Goal: Communication & Community: Ask a question

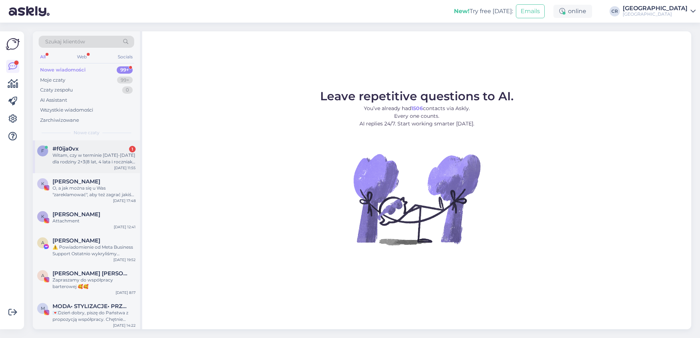
click at [54, 150] on span "#f0ija0vx" at bounding box center [66, 148] width 26 height 7
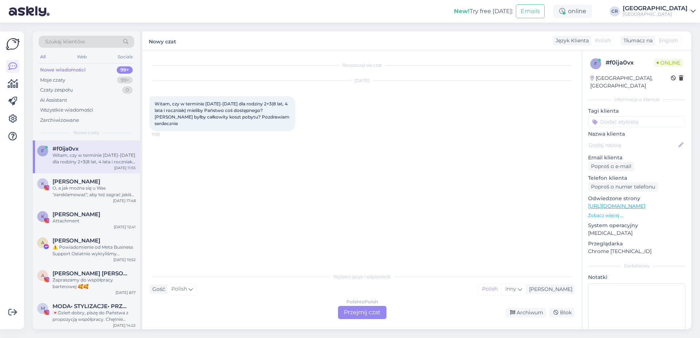
click at [375, 317] on div "Polish to Polish Przejmij czat" at bounding box center [362, 312] width 48 height 13
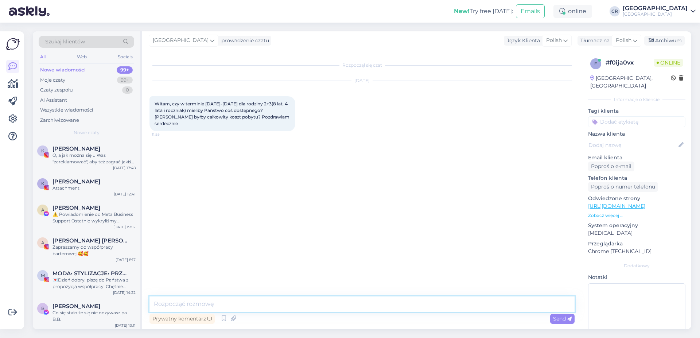
click at [307, 302] on textarea at bounding box center [362, 303] width 425 height 15
click at [175, 304] on textarea at bounding box center [362, 303] width 425 height 15
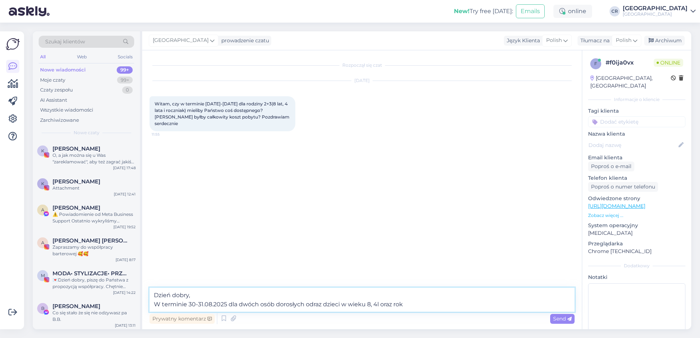
click at [381, 305] on textarea "Dzień dobry, W terminie 30-31.08.2025 dla dwóch osób dorosłych odraz dzieci w w…" at bounding box center [362, 300] width 425 height 24
drag, startPoint x: 390, startPoint y: 305, endPoint x: 368, endPoint y: 307, distance: 21.6
click at [368, 307] on textarea "Dzień dobry, W terminie 30-31.08.2025 dla dwóch osób dorosłych odraz dzieci w w…" at bounding box center [362, 300] width 425 height 24
click at [402, 307] on textarea "Dzień dobry, W terminie 30-31.08.2025 dla dwóch osób dorosłych odraz dzieci w w…" at bounding box center [362, 300] width 425 height 24
click at [314, 304] on textarea "Dzień dobry, W terminie 30-31.08.2025 dla dwóch osób dorosłych odraz dzieci w w…" at bounding box center [362, 300] width 425 height 24
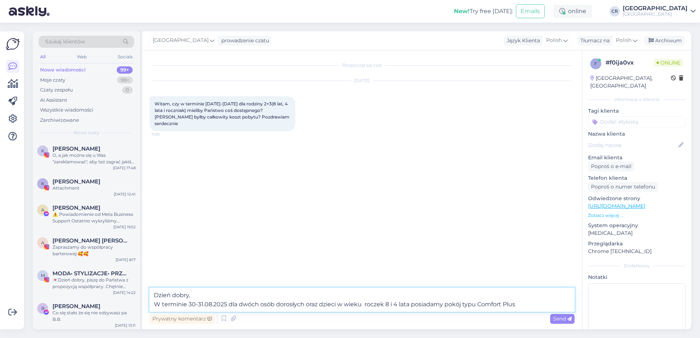
click at [525, 302] on textarea "Dzień dobry, W terminie 30-31.08.2025 dla dwóch osób dorosłych oraz dzieci w wi…" at bounding box center [362, 300] width 425 height 24
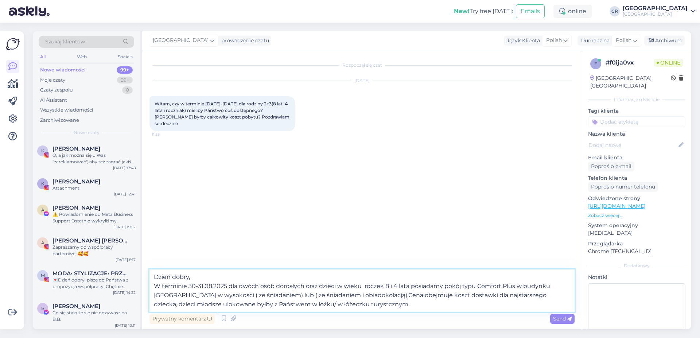
click at [345, 306] on textarea "Dzień dobry, W terminie 30-31.08.2025 dla dwóch osób dorosłych oraz dzieci w wi…" at bounding box center [362, 290] width 425 height 42
click at [410, 309] on textarea "Dzień dobry, W terminie 30-31.08.2025 dla dwóch osób dorosłych oraz dzieci w wi…" at bounding box center [362, 290] width 425 height 42
click at [383, 294] on textarea "Dzień dobry, W terminie 30-31.08.2025 dla dwóch osób dorosłych oraz dzieci w wi…" at bounding box center [362, 290] width 425 height 42
click at [224, 303] on textarea "Dzień dobry, W terminie 30-31.08.2025 dla dwóch osób dorosłych oraz dzieci w wi…" at bounding box center [362, 290] width 425 height 42
click at [378, 306] on textarea "Dzień dobry, W terminie 30-31.08.2025 dla dwóch osób dorosłych oraz dzieci w wi…" at bounding box center [362, 290] width 425 height 42
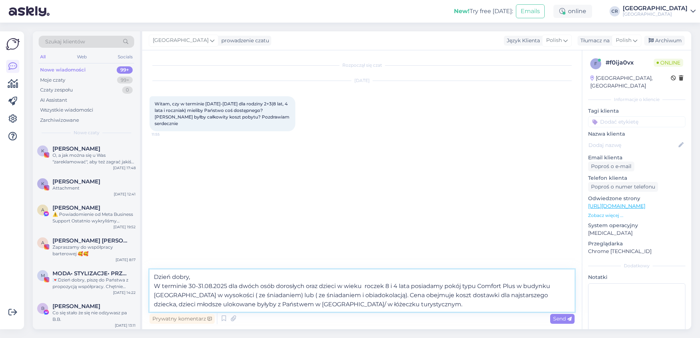
click at [228, 297] on textarea "Dzień dobry, W terminie 30-31.08.2025 dla dwóch osób dorosłych oraz dzieci w wi…" at bounding box center [362, 290] width 425 height 42
click at [306, 296] on textarea "Dzień dobry, W terminie 30-31.08.2025 dla dwóch osób dorosłych oraz dzieci w wi…" at bounding box center [362, 290] width 425 height 42
click at [384, 287] on textarea "Dzień dobry, W terminie 30-31.08.2025 dla dwóch osób dorosłych oraz dzieci w wi…" at bounding box center [362, 290] width 425 height 42
click at [434, 304] on textarea "Dzień dobry, W terminie 30-31.08.2025 dla dwóch osób dorosłych oraz dzieci w wi…" at bounding box center [362, 290] width 425 height 42
click at [341, 306] on textarea "Dzień dobry, W terminie 30-31.08.2025 dla dwóch osób dorosłych oraz dzieci w wi…" at bounding box center [362, 290] width 425 height 42
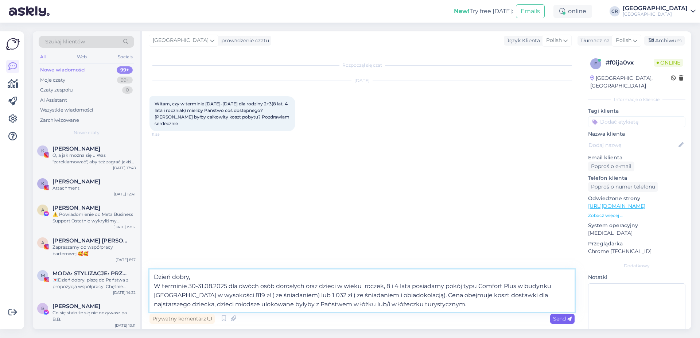
type textarea "Dzień dobry, W terminie 30-31.08.2025 dla dwóch osób dorosłych oraz dzieci w wi…"
click at [554, 318] on span "Send" at bounding box center [562, 318] width 19 height 7
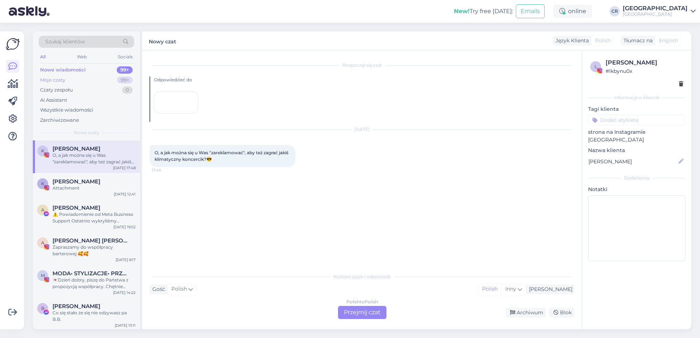
click at [82, 75] on div "Moje czaty 99+" at bounding box center [87, 80] width 96 height 10
